Goal: Information Seeking & Learning: Learn about a topic

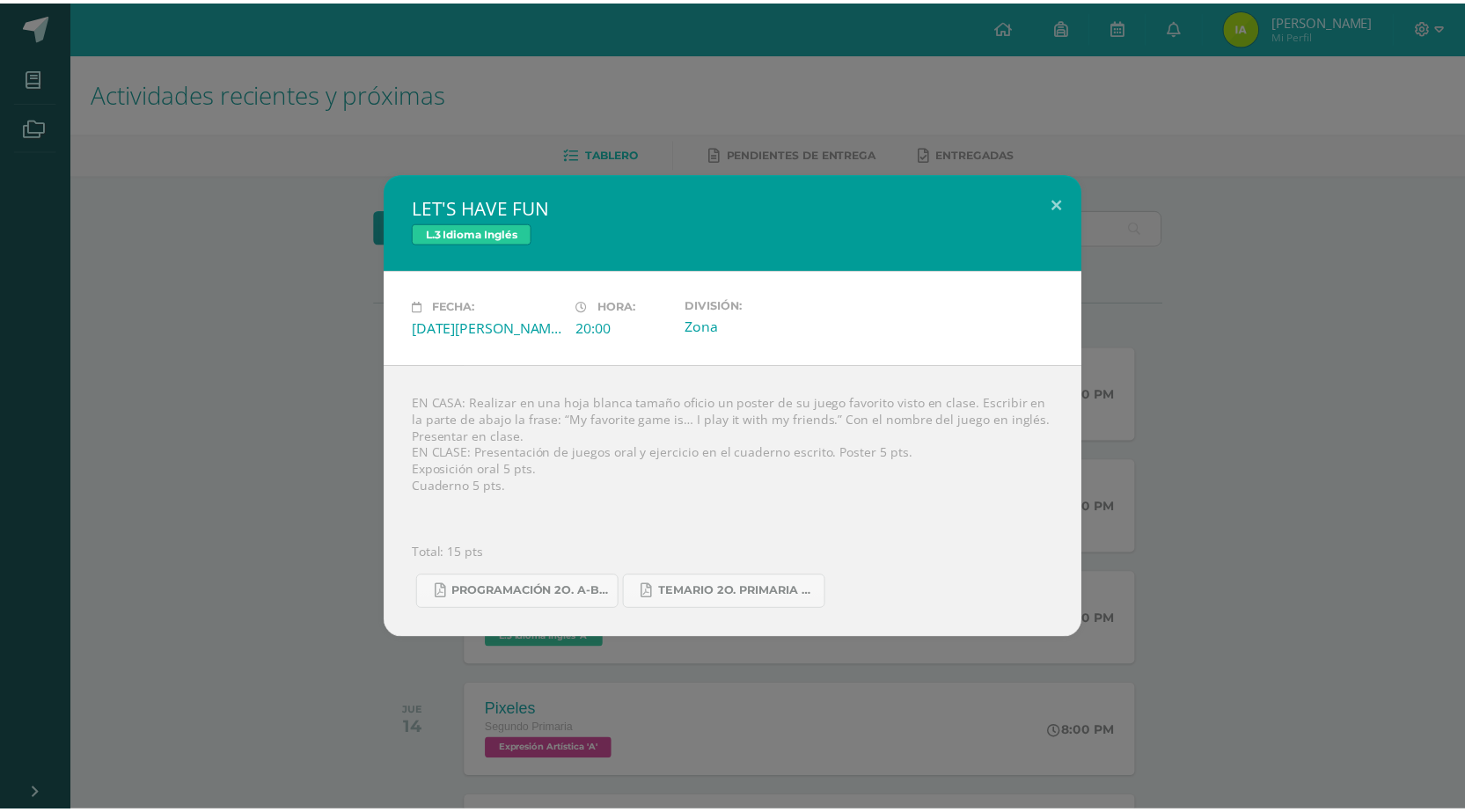
scroll to position [176, 0]
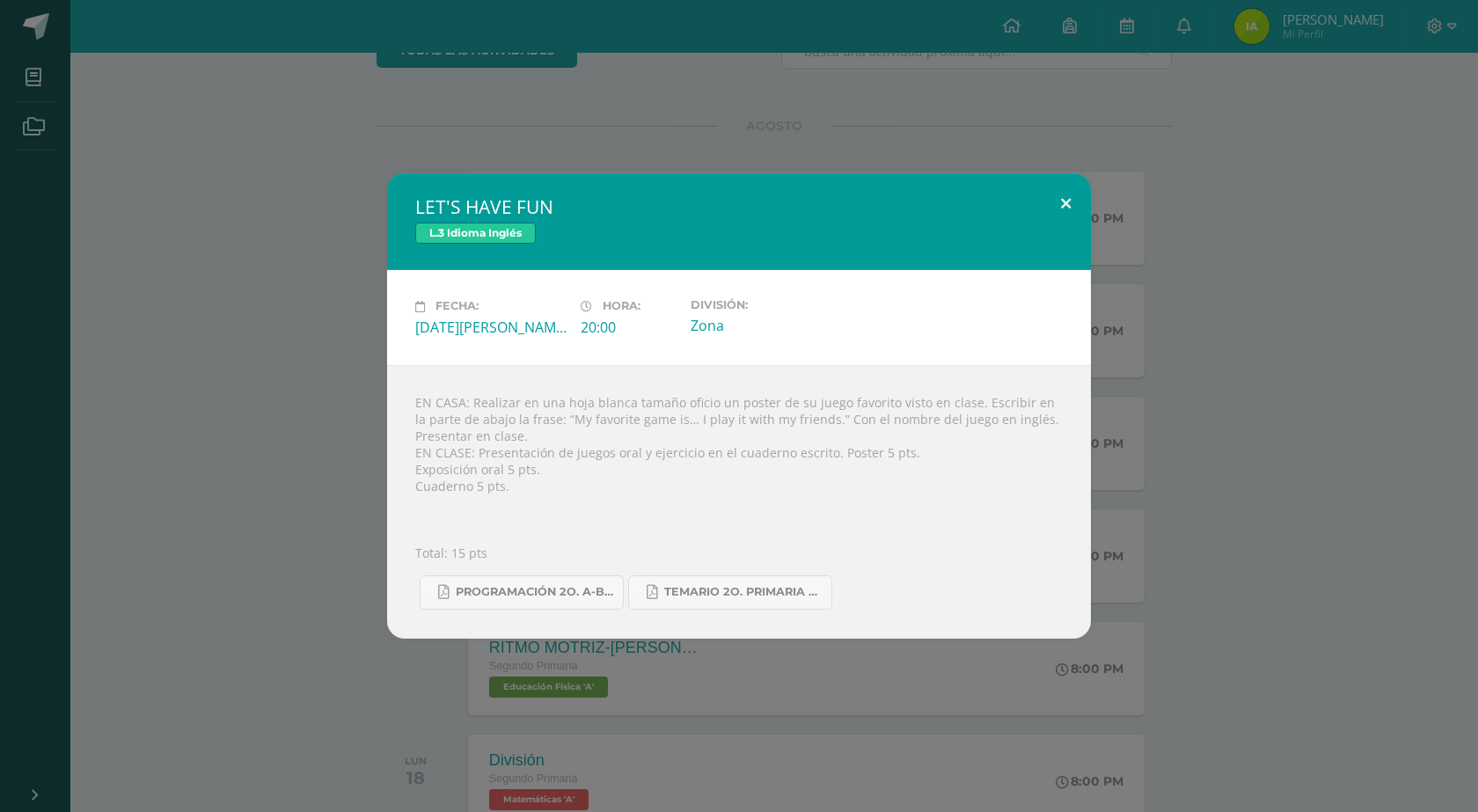
click at [1064, 203] on button at bounding box center [1066, 203] width 51 height 60
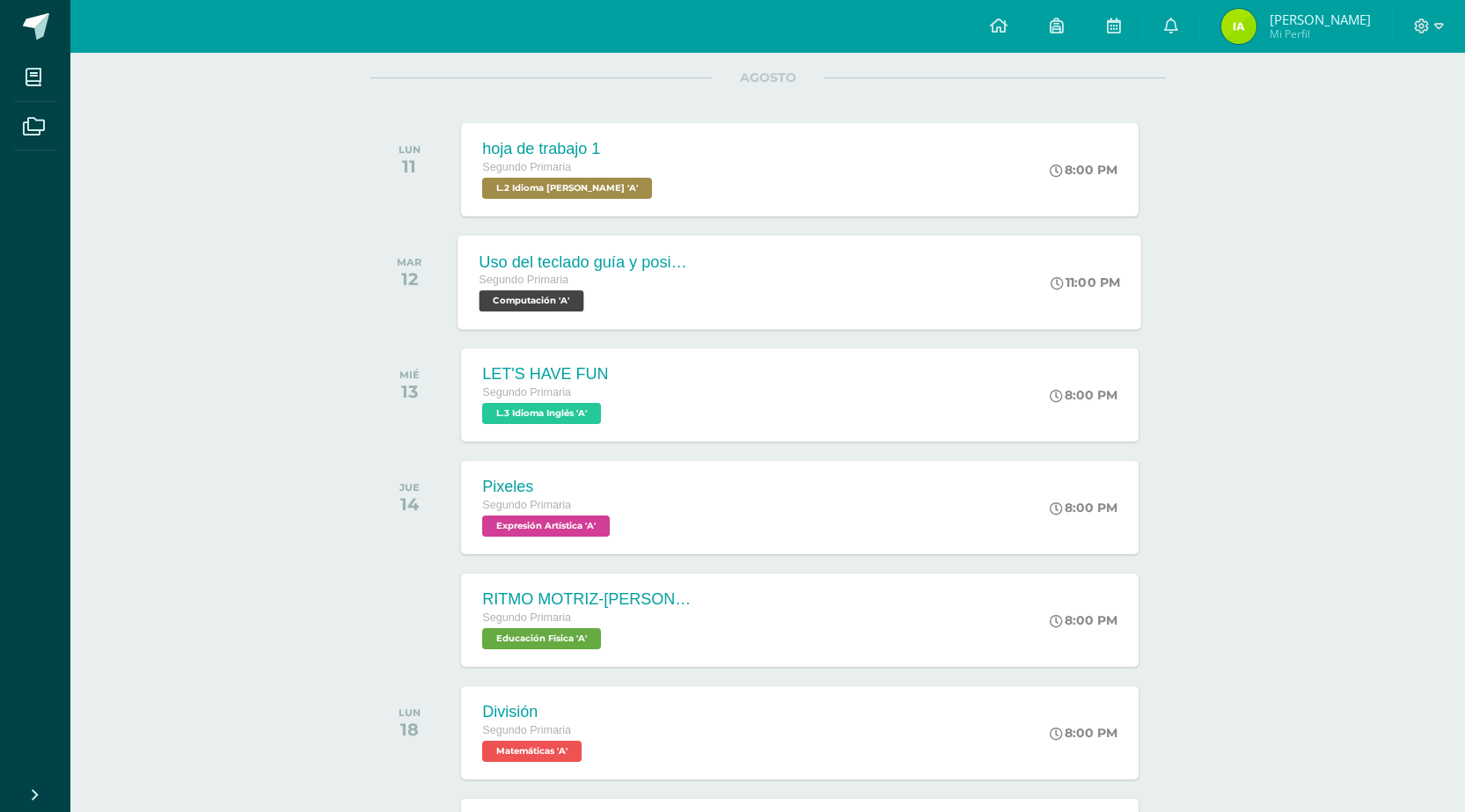
scroll to position [264, 0]
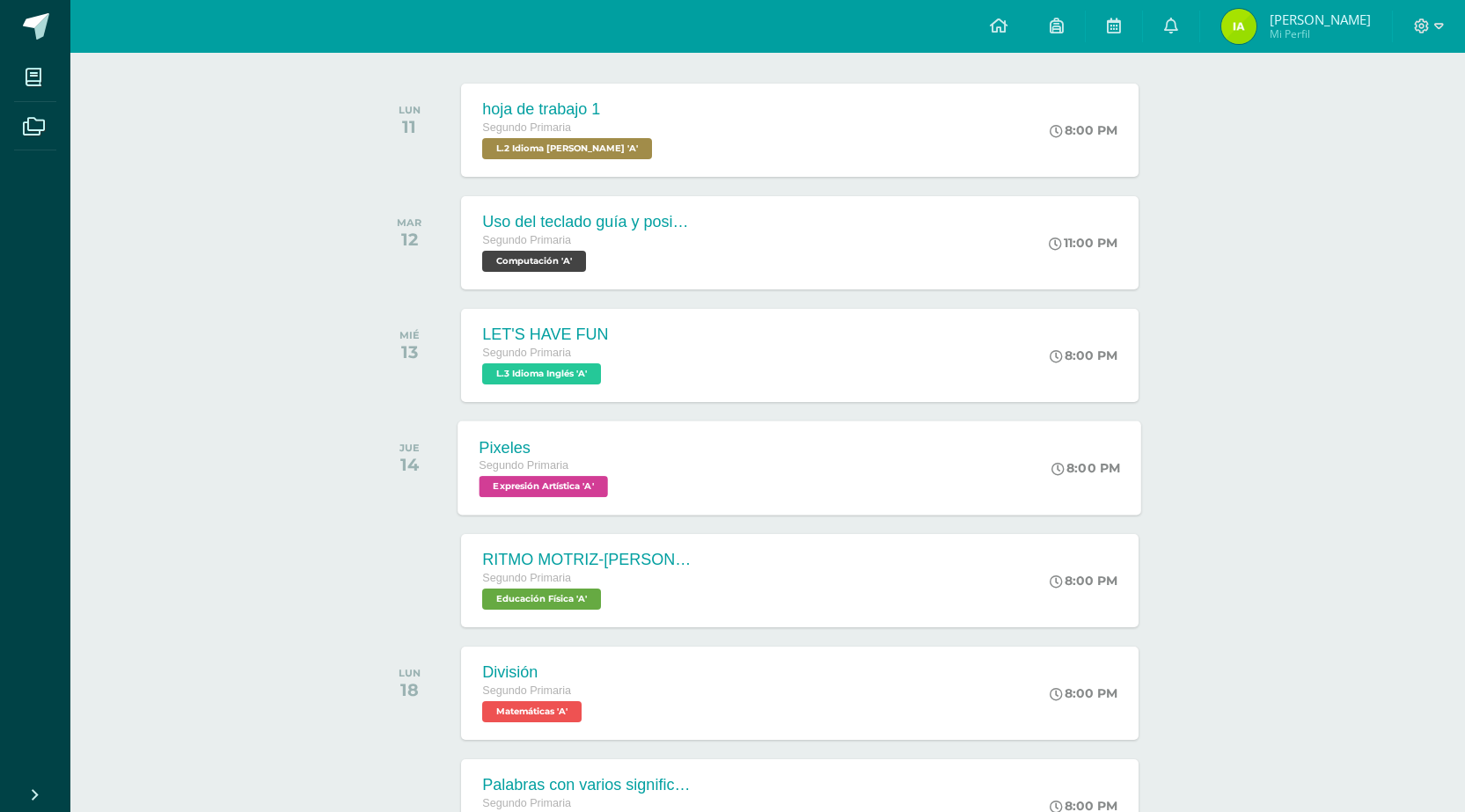
click at [562, 491] on span "Expresión Artística 'A'" at bounding box center [543, 487] width 128 height 21
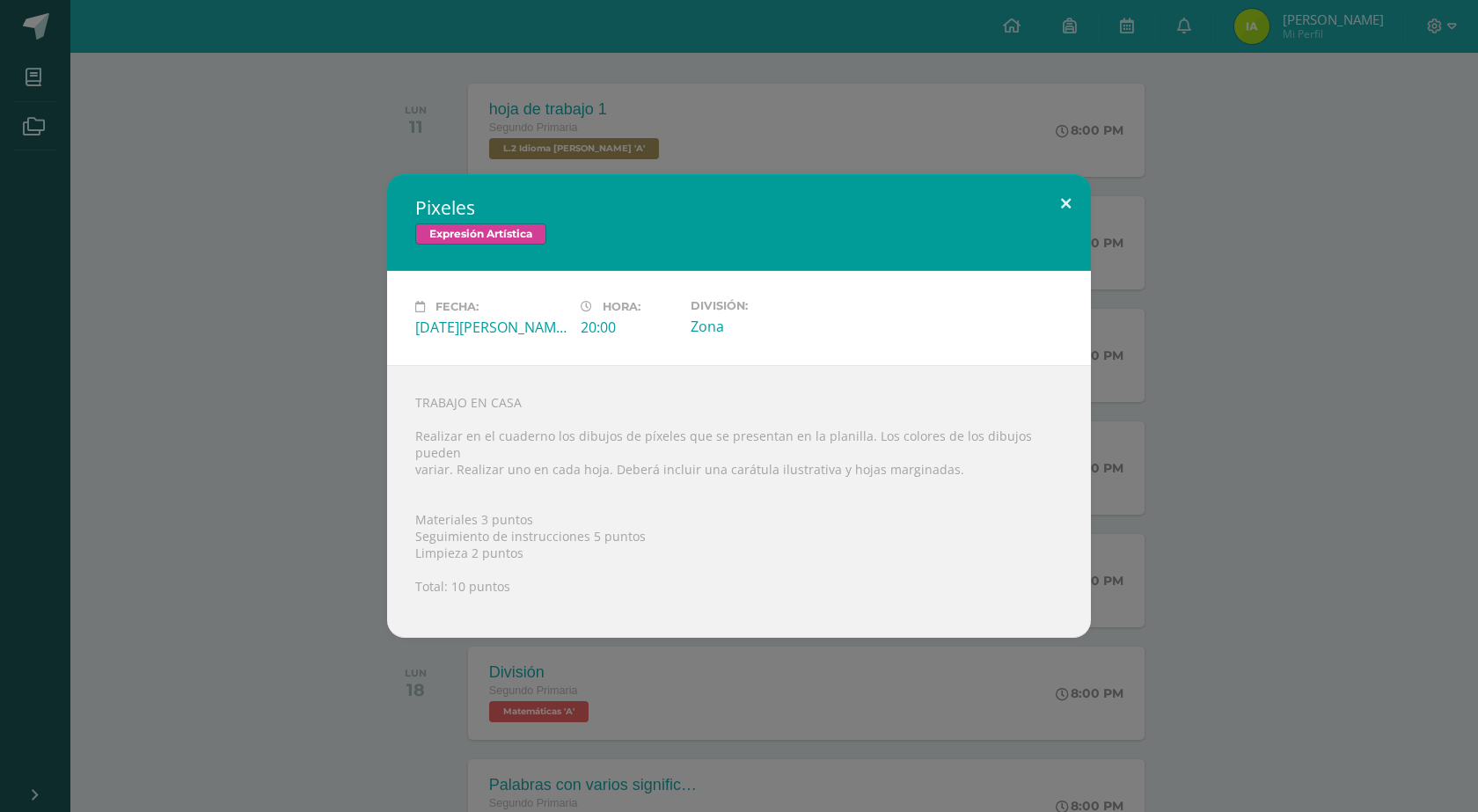
click at [1073, 200] on button at bounding box center [1066, 204] width 51 height 60
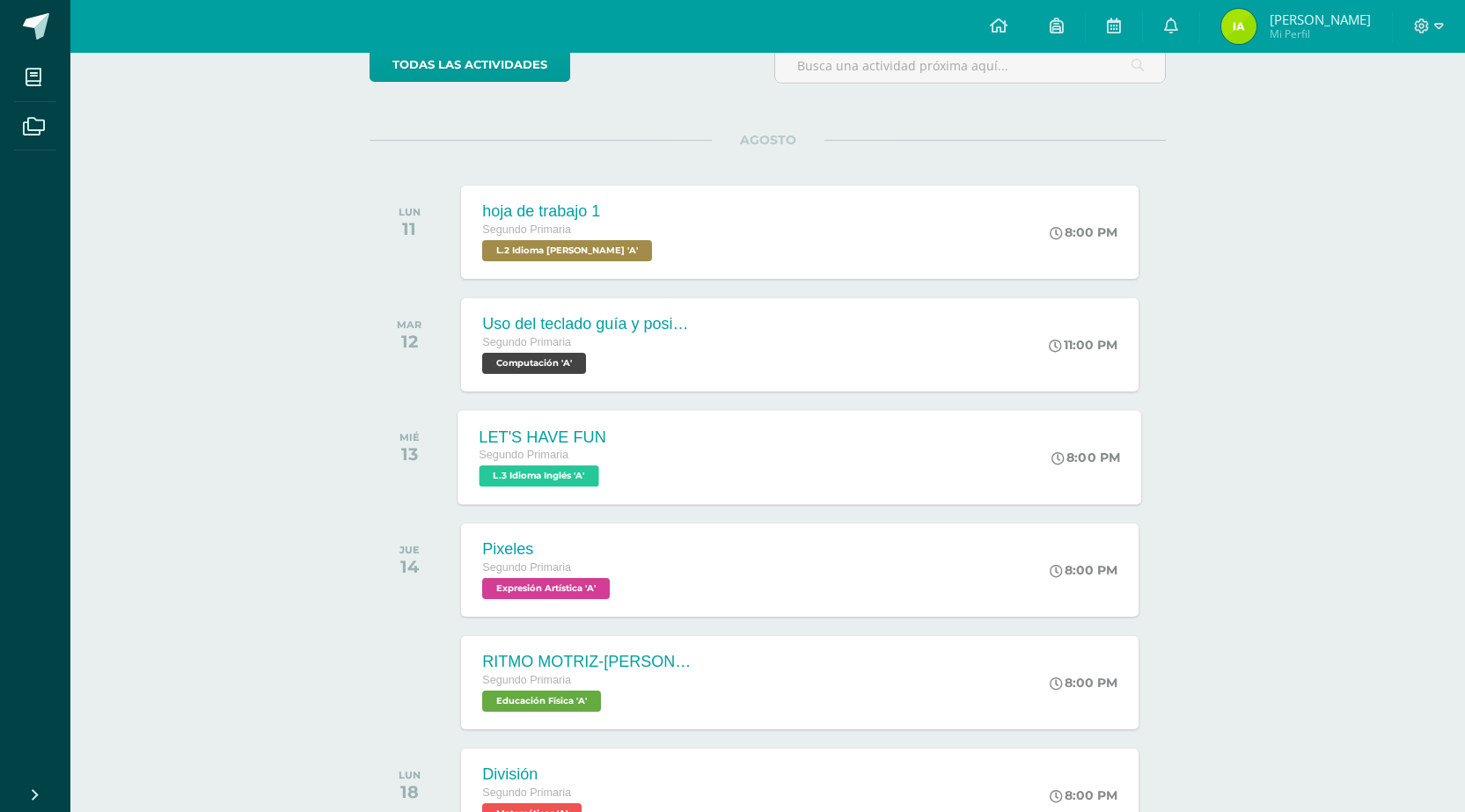
scroll to position [176, 0]
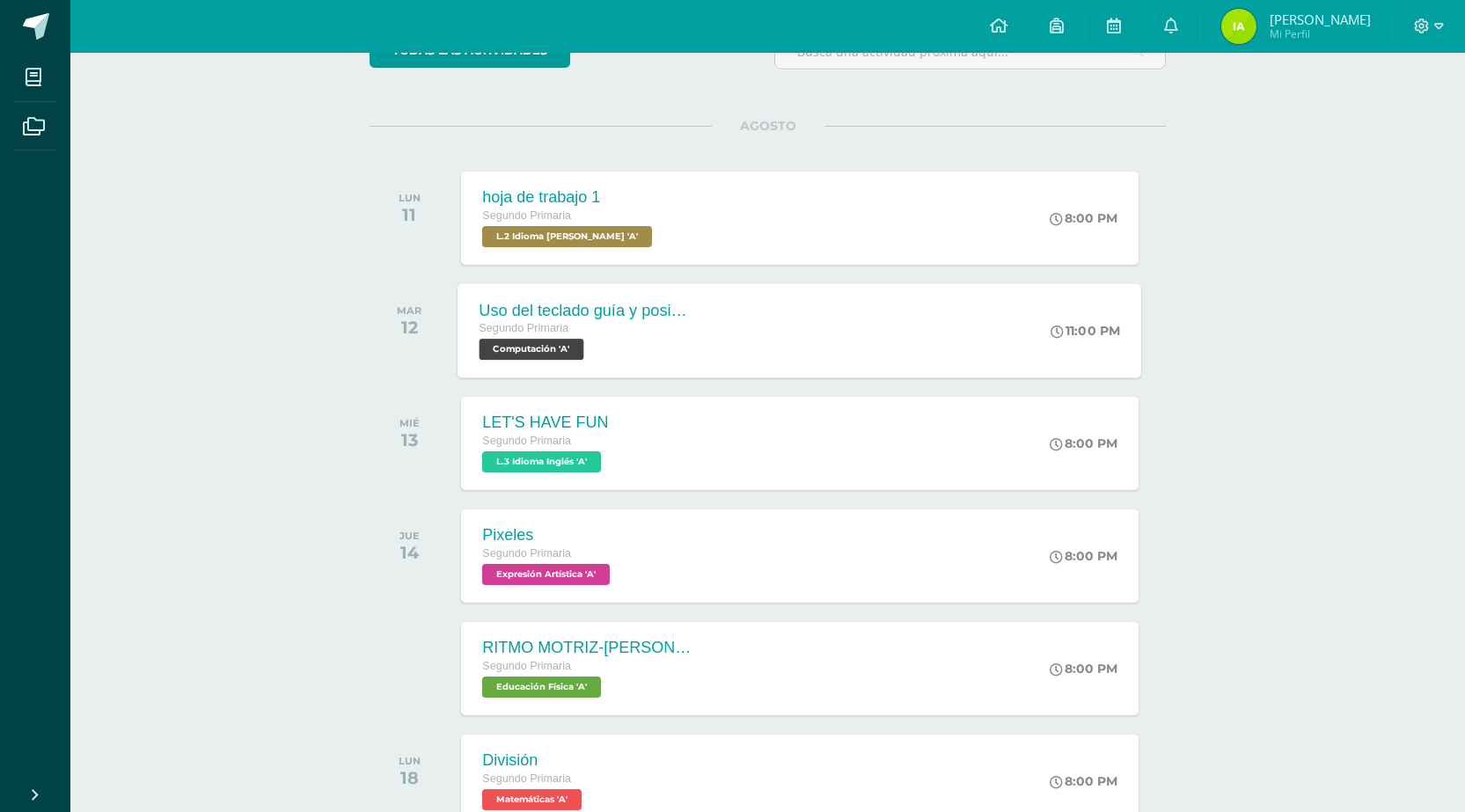
click at [568, 355] on span "Computación 'A'" at bounding box center [531, 350] width 105 height 21
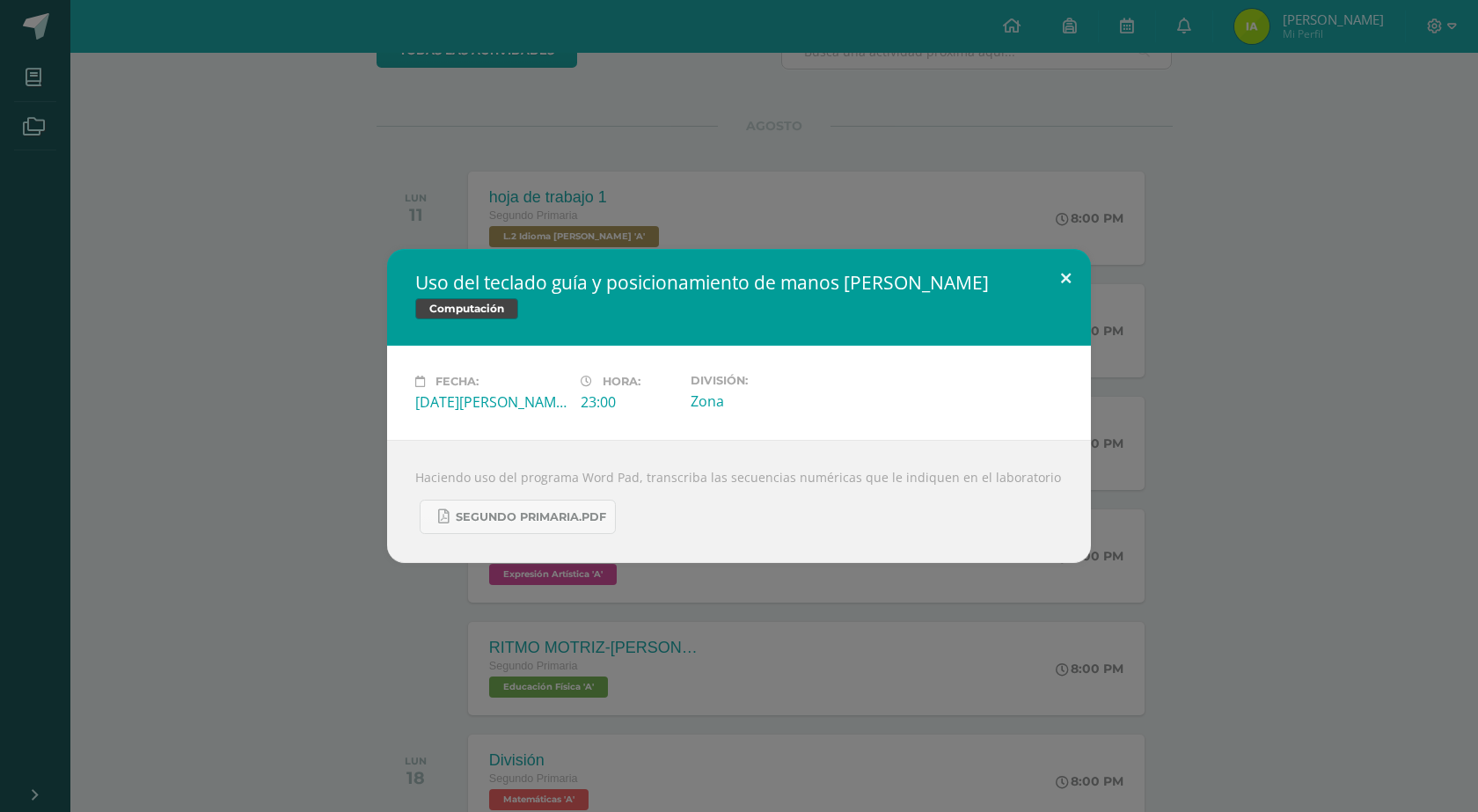
click at [1054, 268] on button at bounding box center [1066, 279] width 51 height 60
